Goal: Check status: Check status

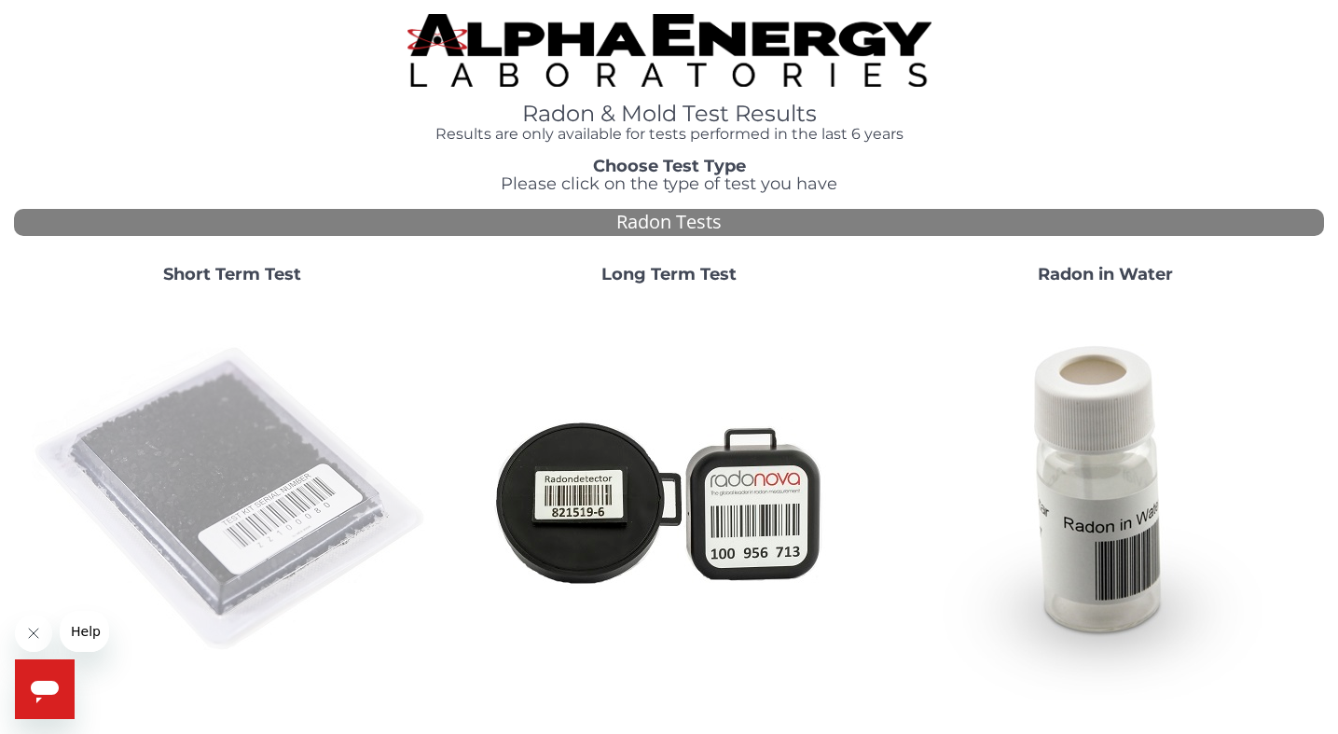
click at [334, 458] on img at bounding box center [232, 499] width 401 height 401
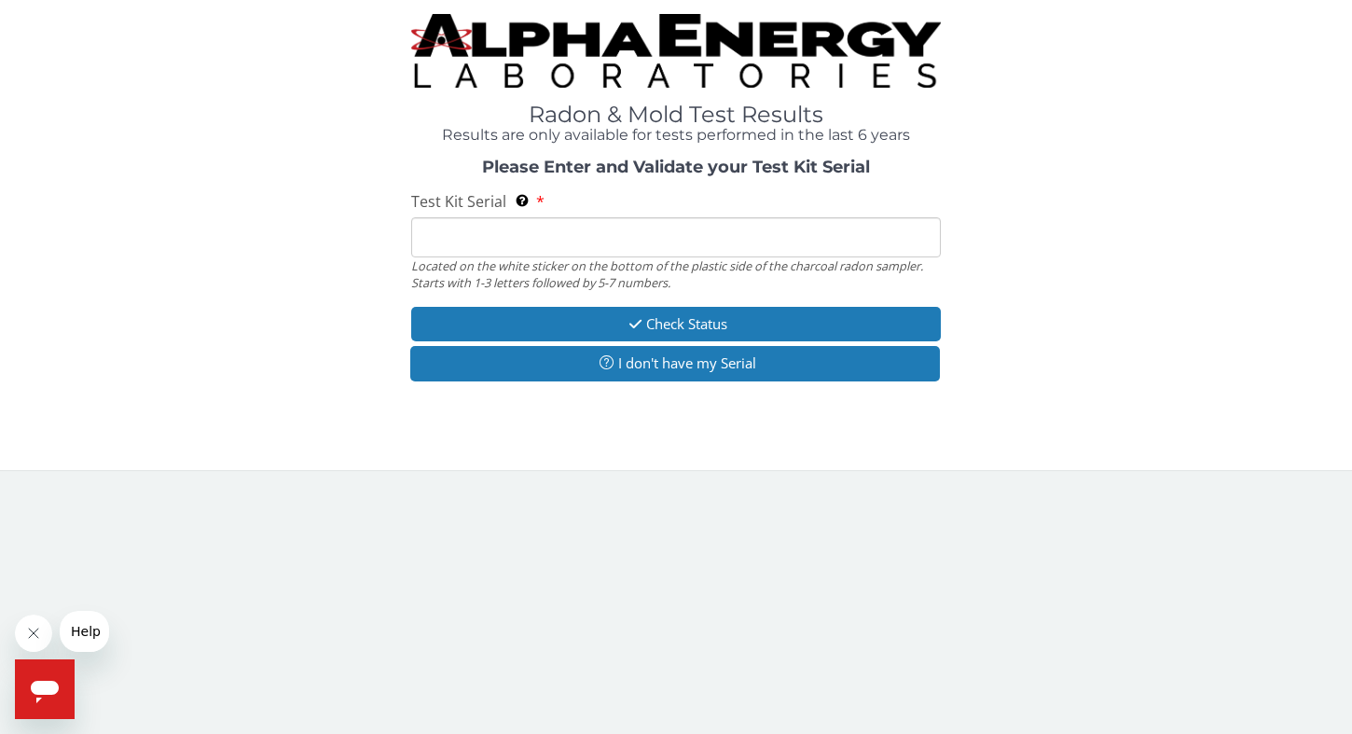
click at [488, 246] on input "Test Kit Serial Located on the white sticker on the bottom of the plastic side …" at bounding box center [676, 237] width 530 height 40
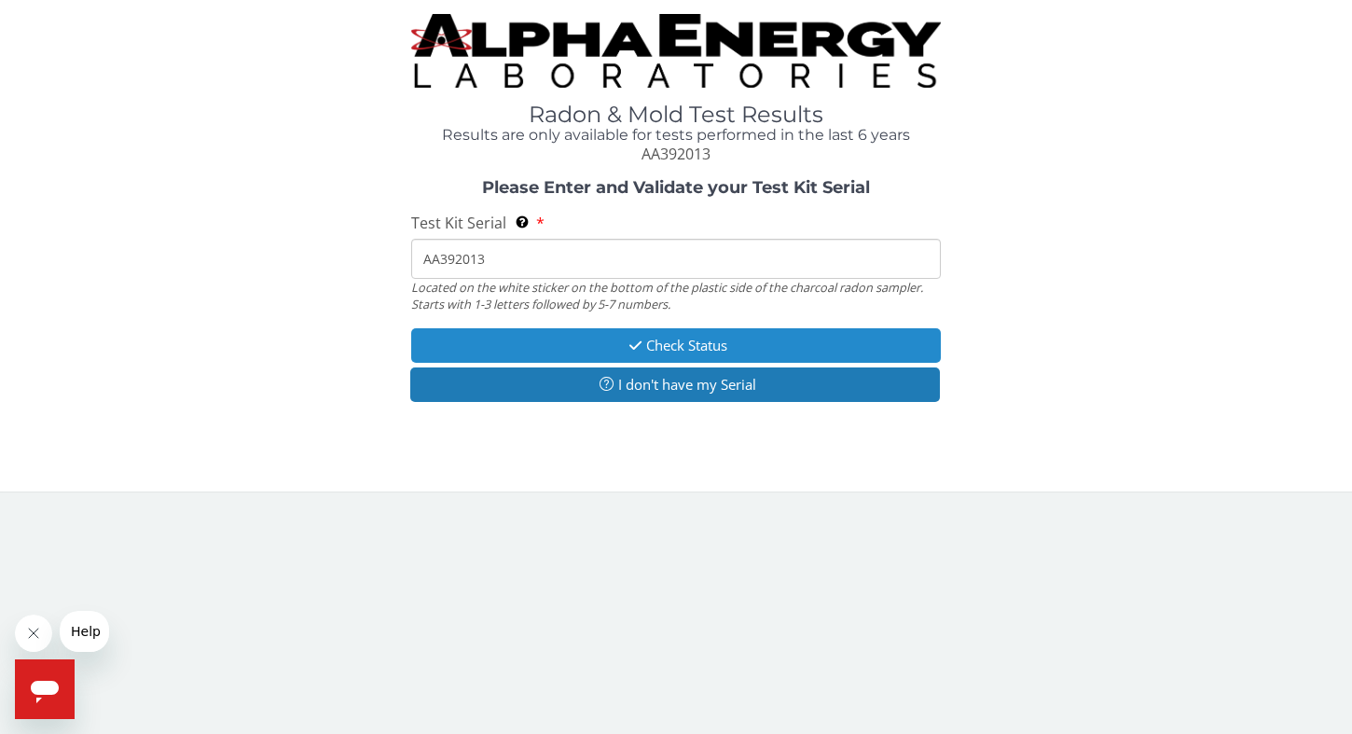
type input "AA392013"
click at [625, 346] on icon "button" at bounding box center [635, 346] width 21 height 14
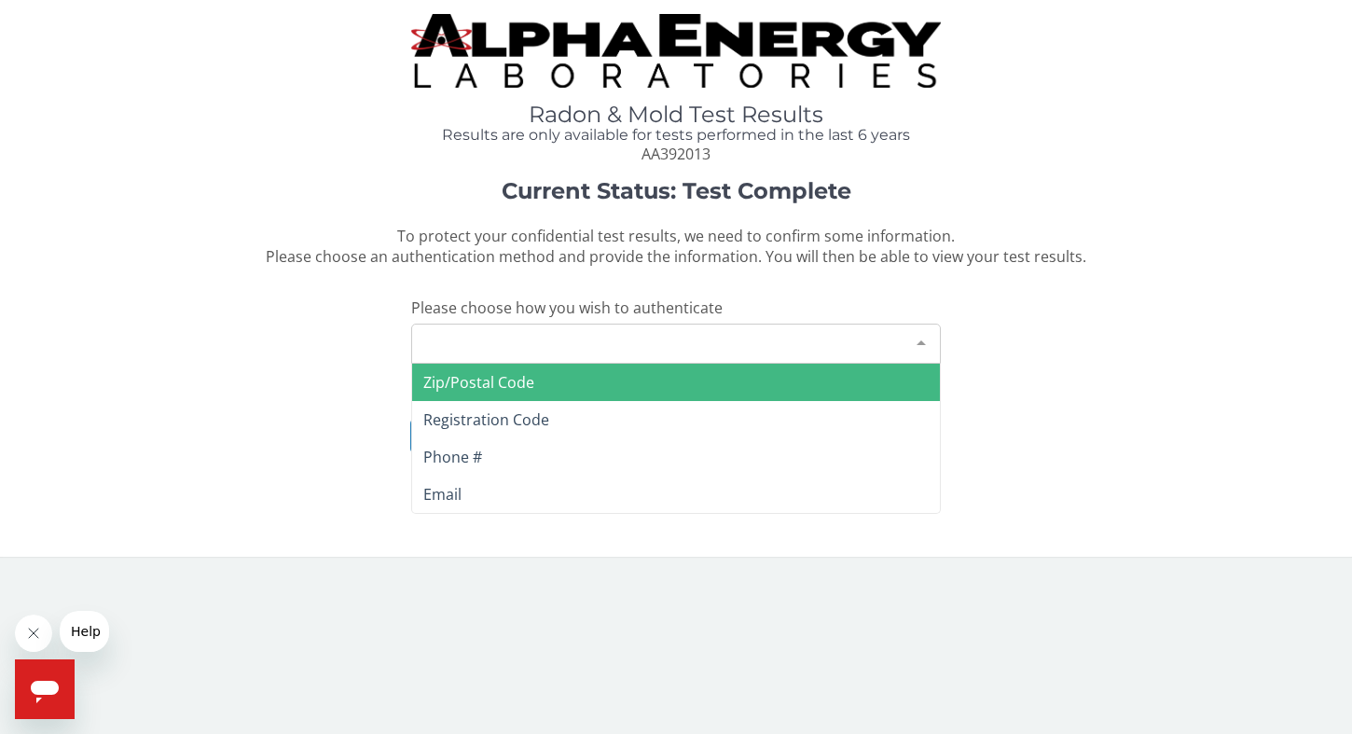
click at [807, 341] on div "Please make a selection" at bounding box center [676, 344] width 530 height 40
click at [777, 380] on span "Zip/Postal Code" at bounding box center [676, 382] width 528 height 37
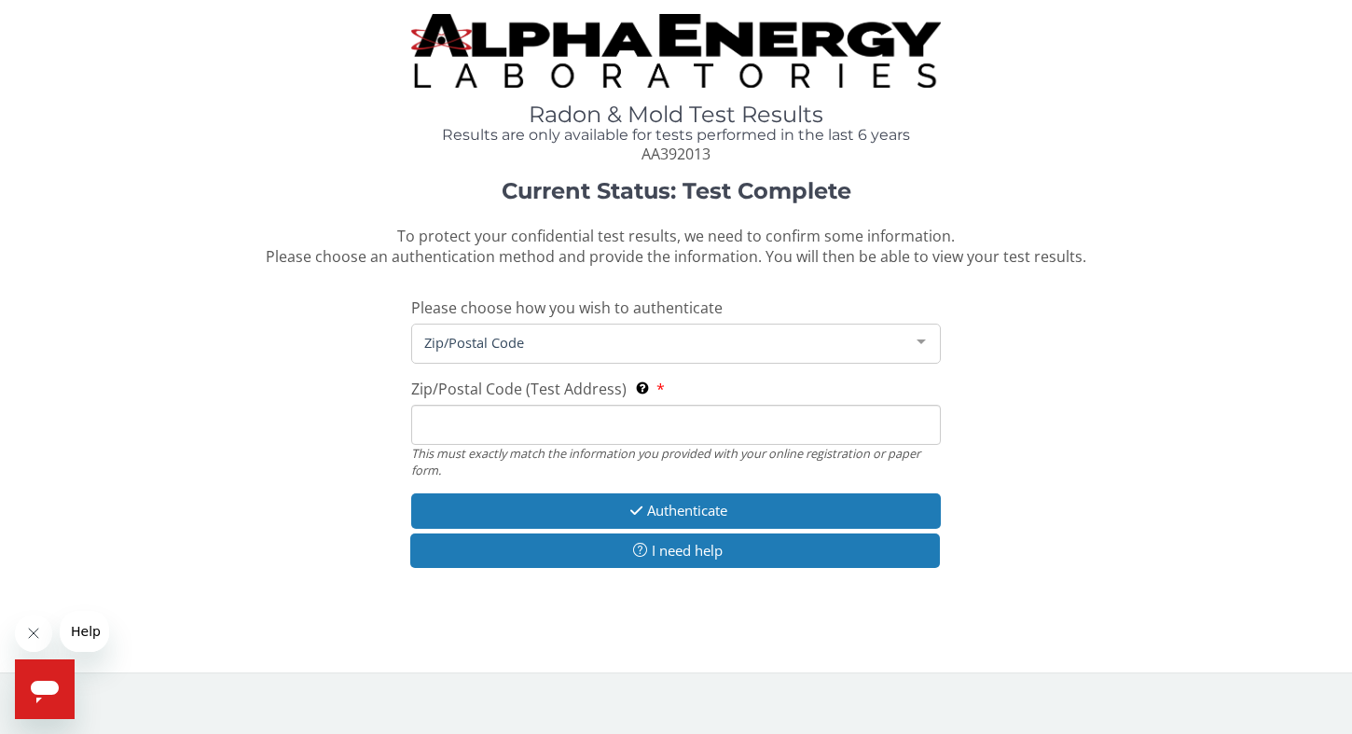
click at [747, 427] on input "Zip/Postal Code (Test Address) This must exactly match the information you prov…" at bounding box center [676, 425] width 530 height 40
type input "30022"
click at [1119, 408] on div "Current Status: Test Complete To protect your confidential test results, we nee…" at bounding box center [676, 383] width 1324 height 408
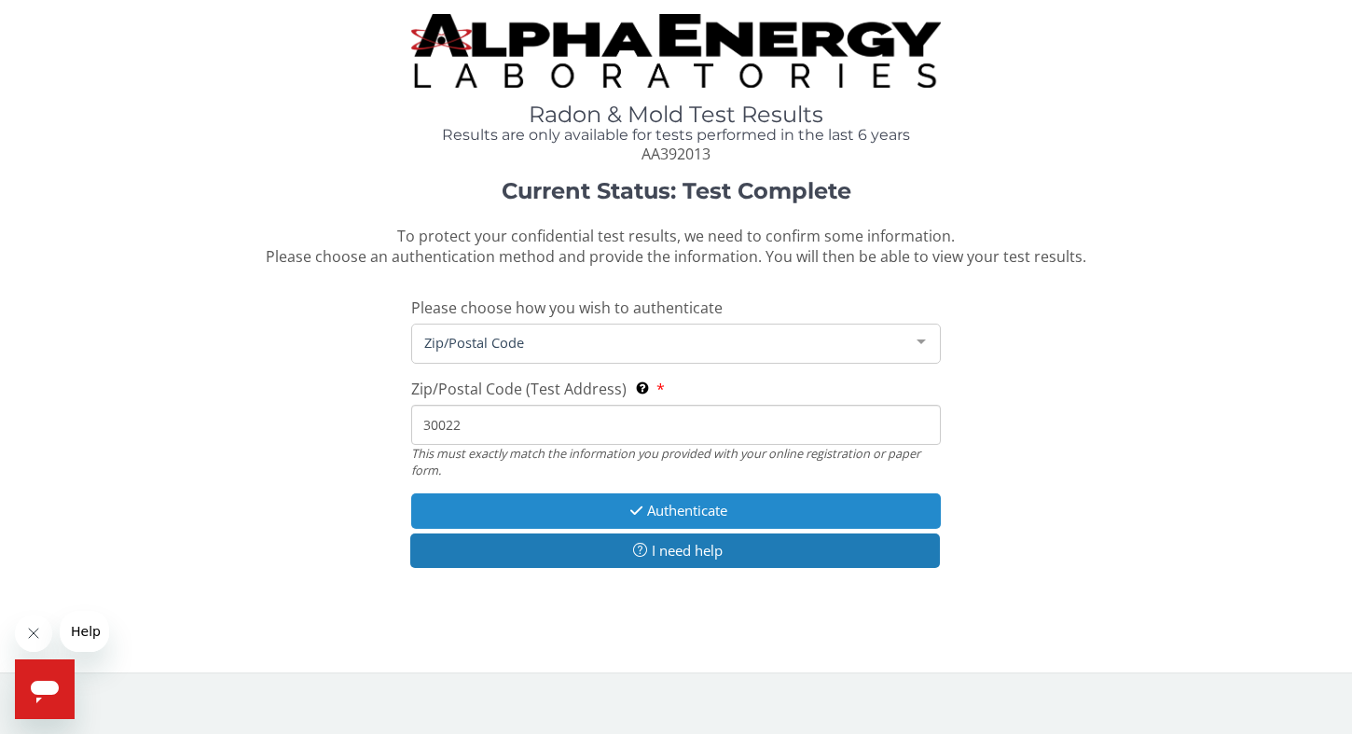
click at [865, 498] on button "Authenticate" at bounding box center [676, 510] width 530 height 35
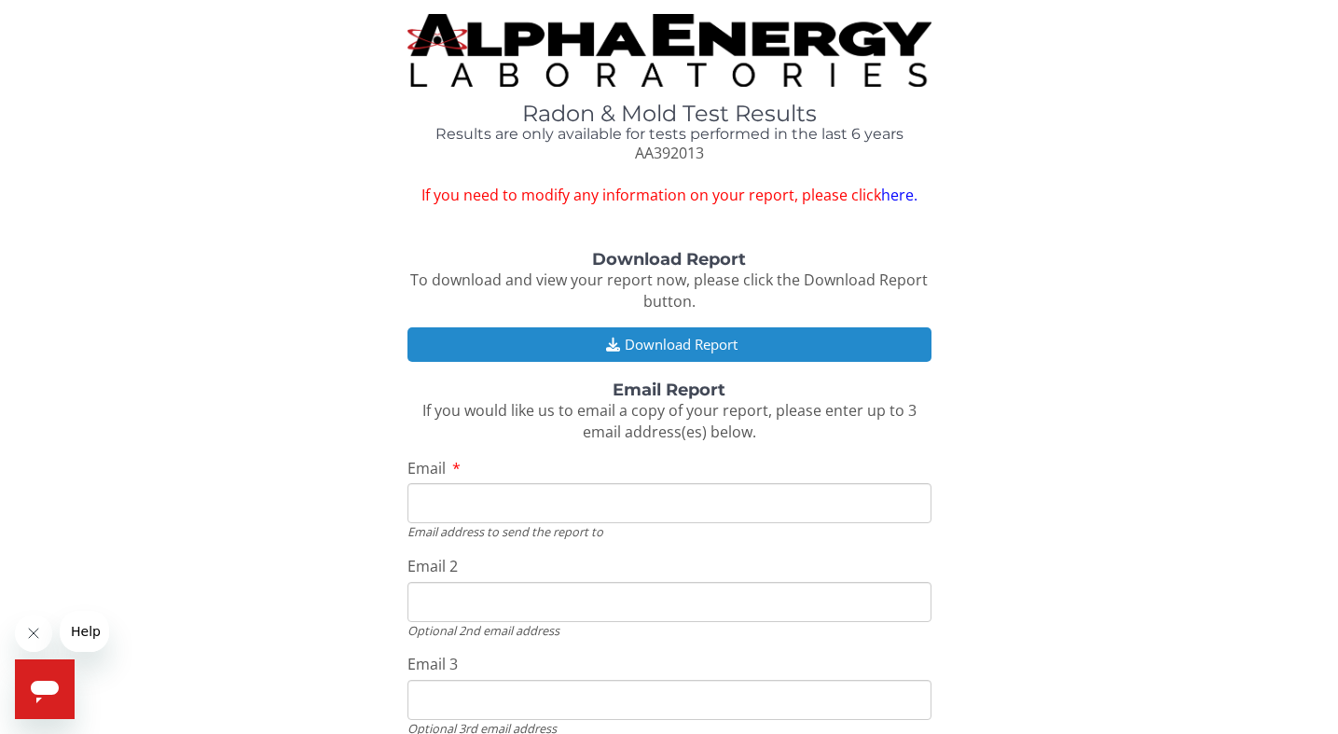
click at [748, 343] on button "Download Report" at bounding box center [670, 344] width 524 height 35
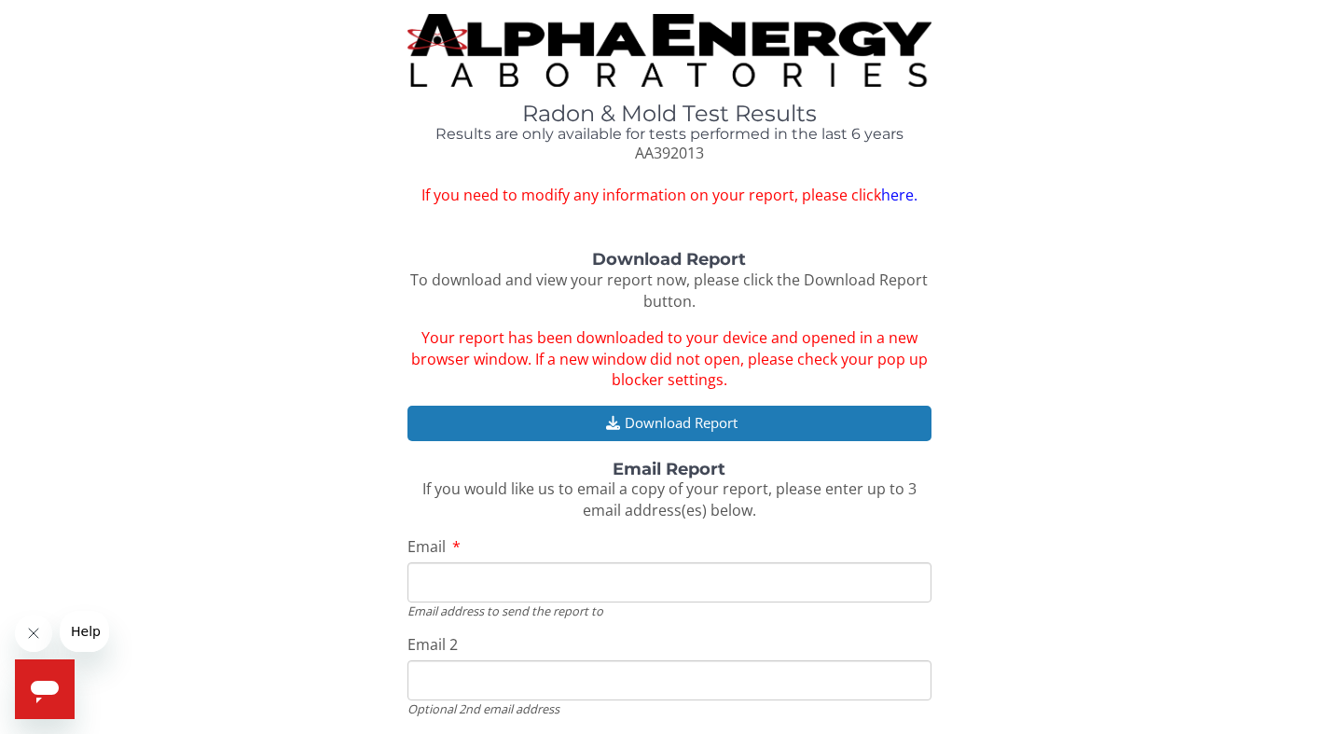
click at [1092, 48] on div "Radon & Mold Test Results Results are only available for tests performed in the…" at bounding box center [669, 110] width 1310 height 192
